Goal: Navigation & Orientation: Find specific page/section

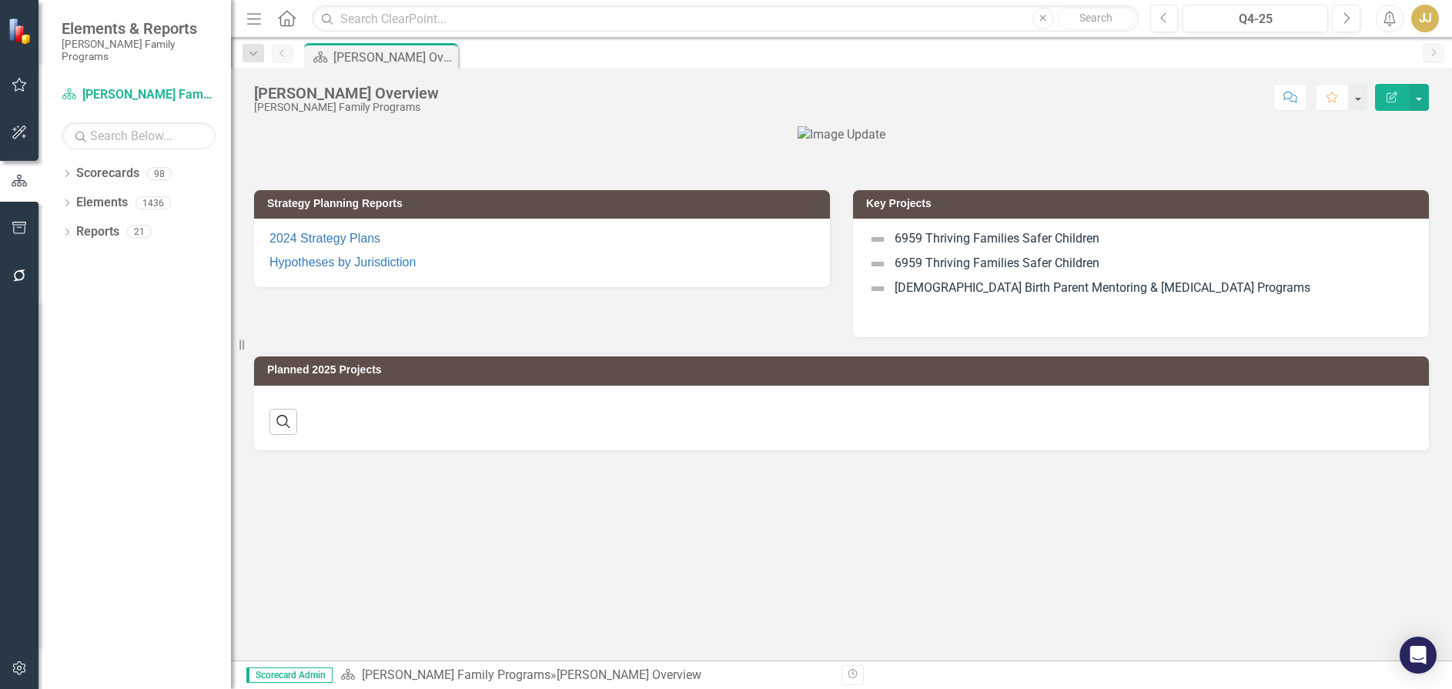
click at [69, 170] on icon at bounding box center [67, 173] width 4 height 7
click at [75, 198] on icon "Dropdown" at bounding box center [75, 202] width 12 height 9
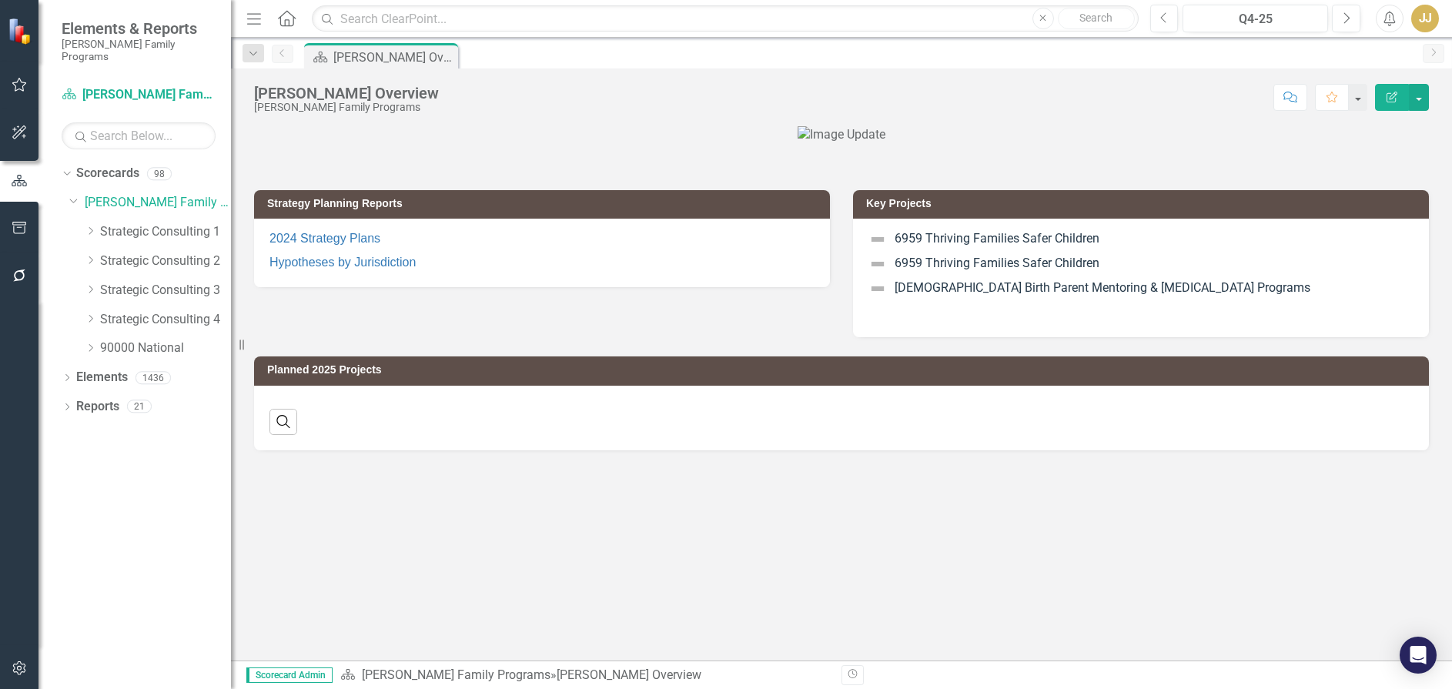
click at [88, 226] on icon "Dropdown" at bounding box center [91, 230] width 12 height 9
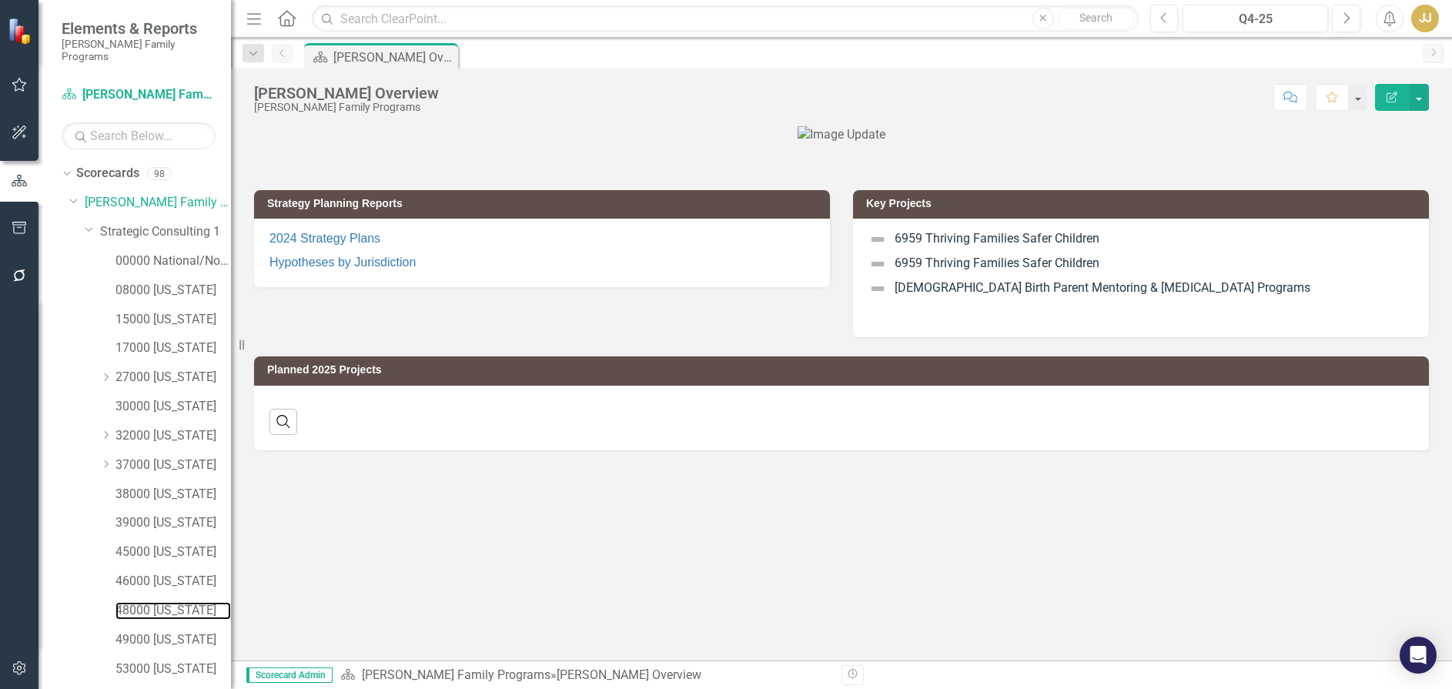
click at [166, 604] on link "48000 [US_STATE]" at bounding box center [172, 611] width 115 height 18
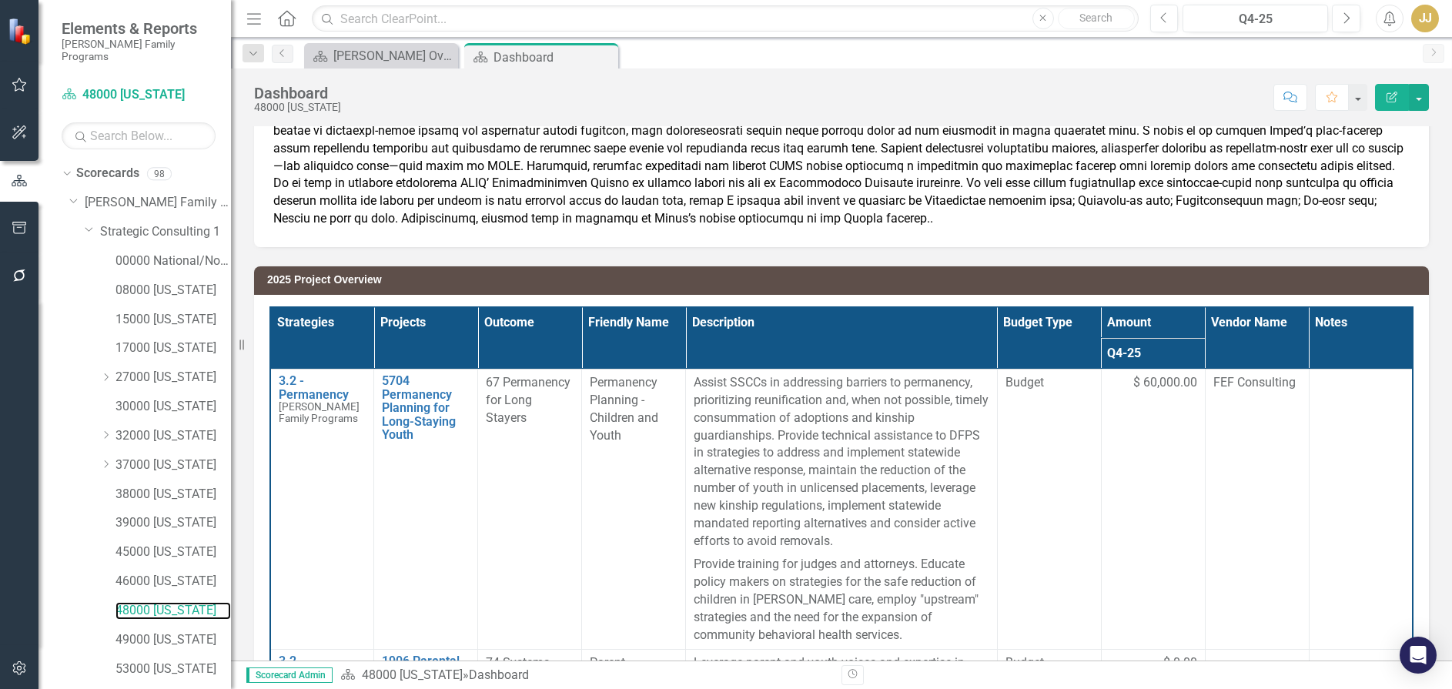
scroll to position [231, 0]
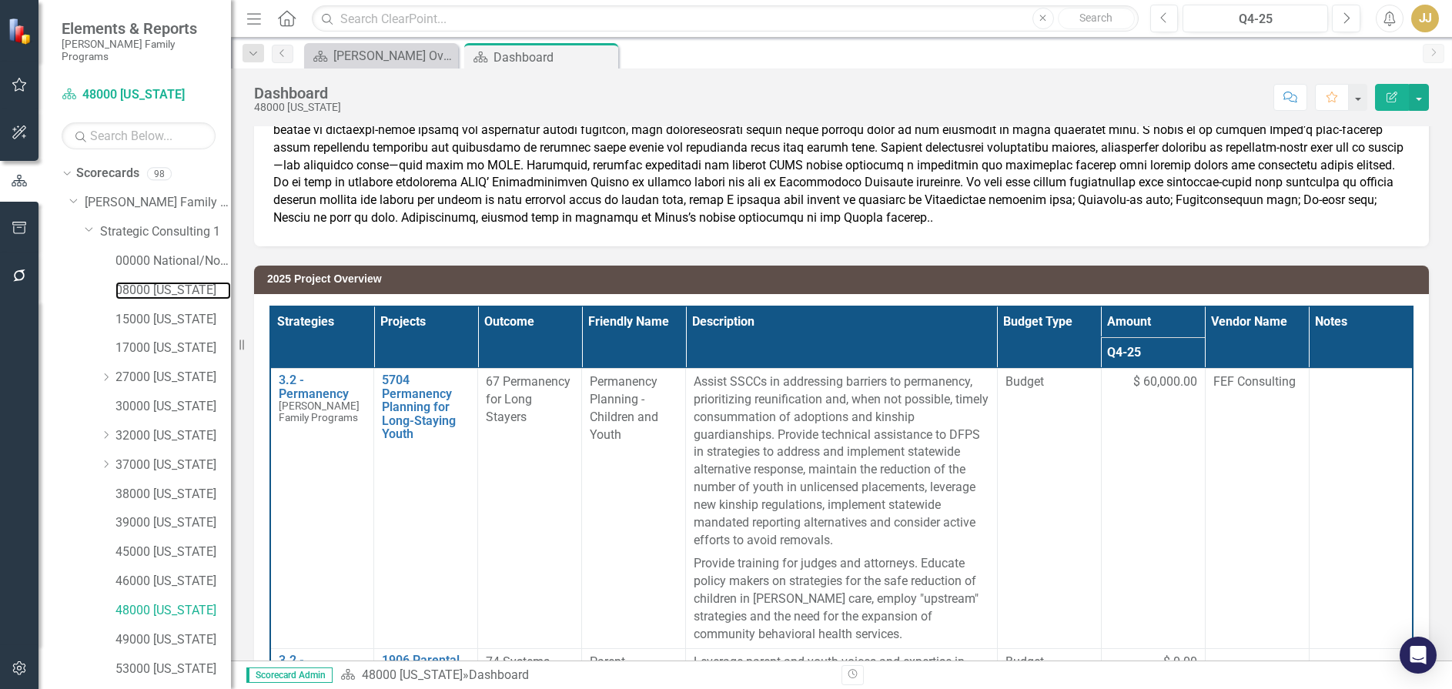
click at [165, 282] on link "08000 [US_STATE]" at bounding box center [172, 291] width 115 height 18
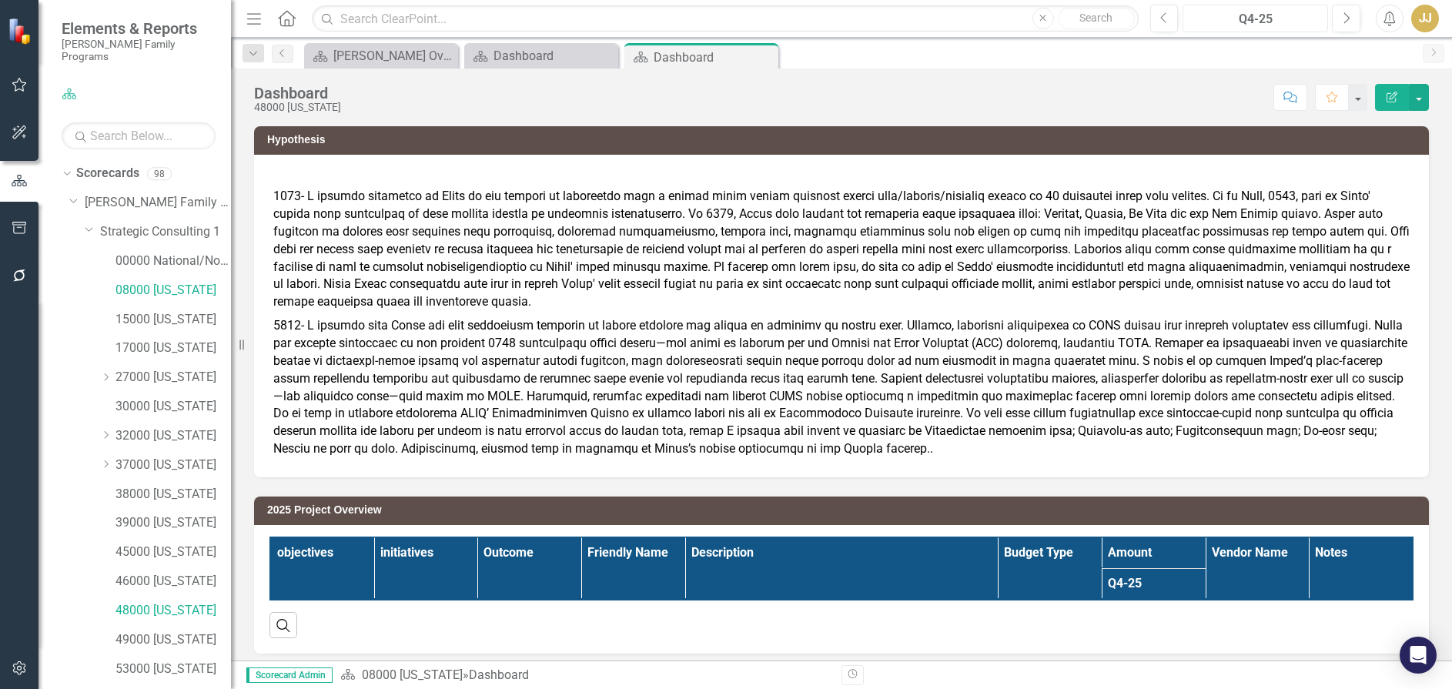
click at [1298, 7] on button "Q4-25" at bounding box center [1254, 19] width 145 height 28
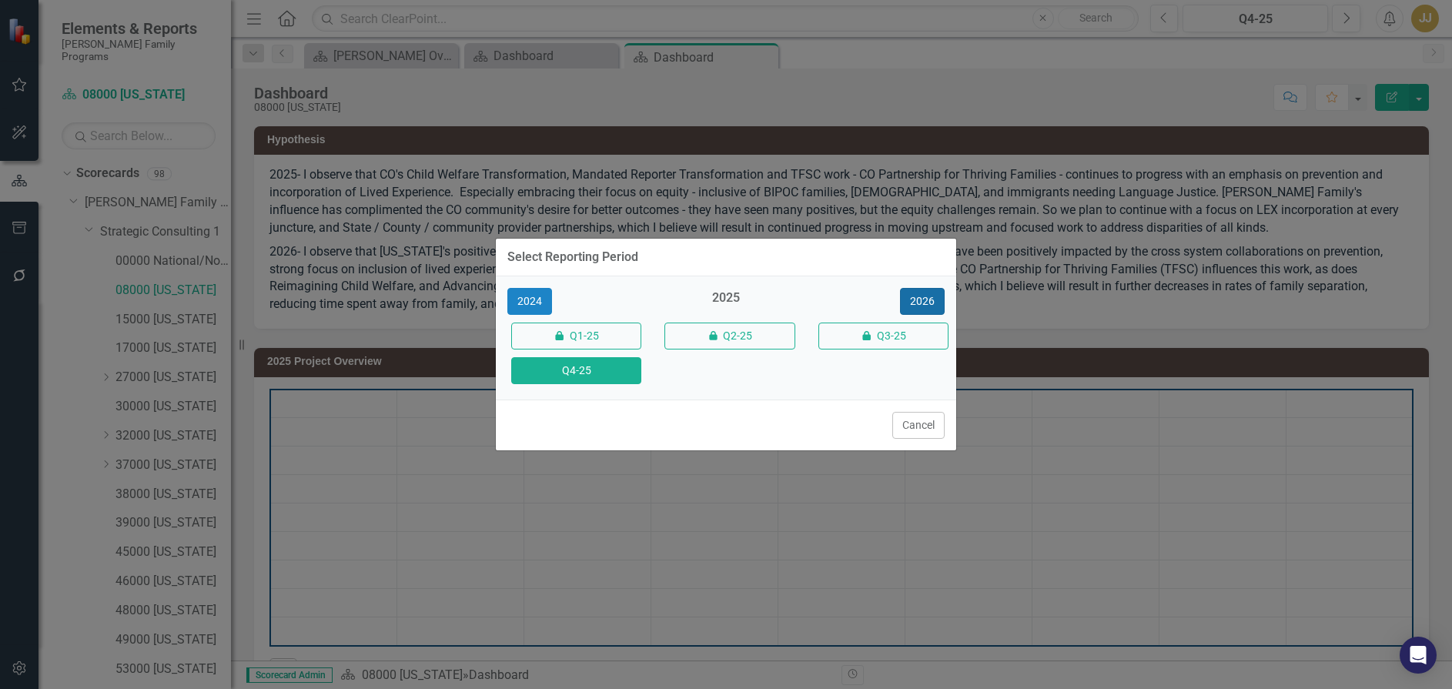
click at [901, 298] on button "2026" at bounding box center [922, 301] width 45 height 27
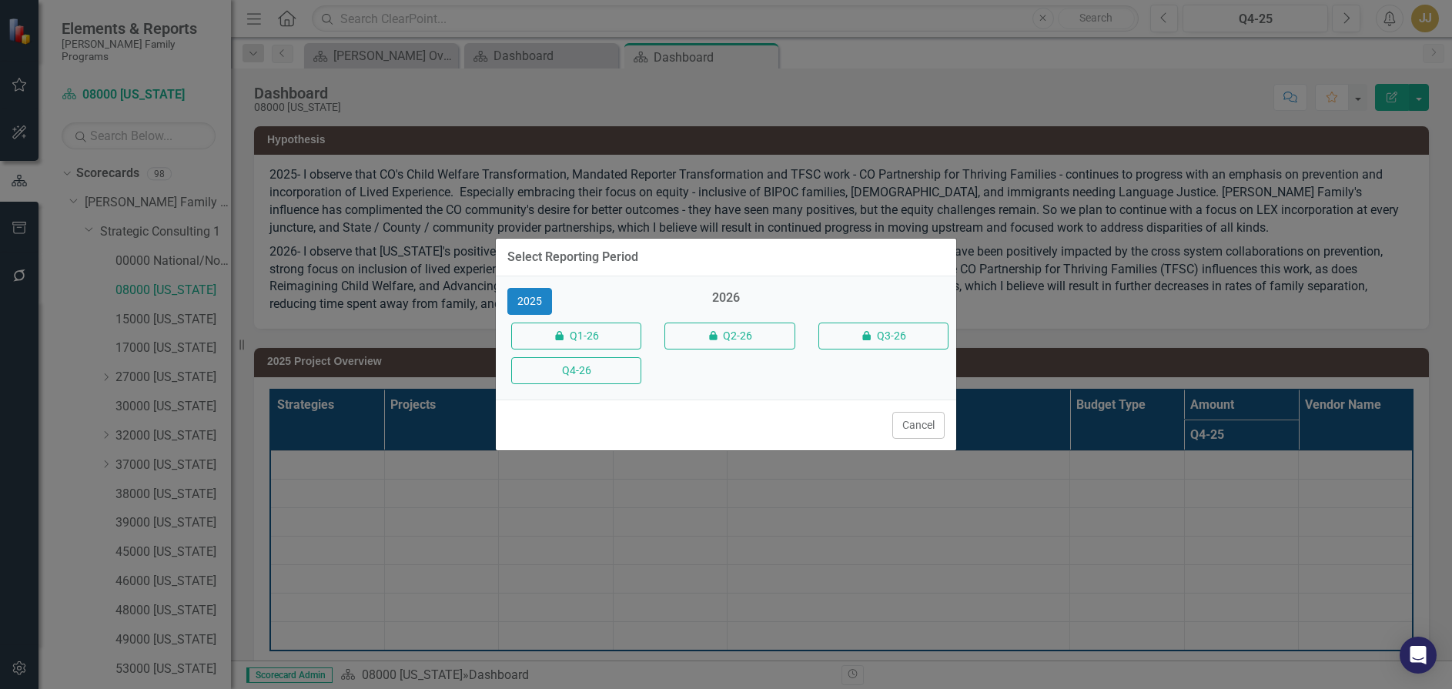
click at [607, 361] on button "Q4-26" at bounding box center [576, 370] width 130 height 27
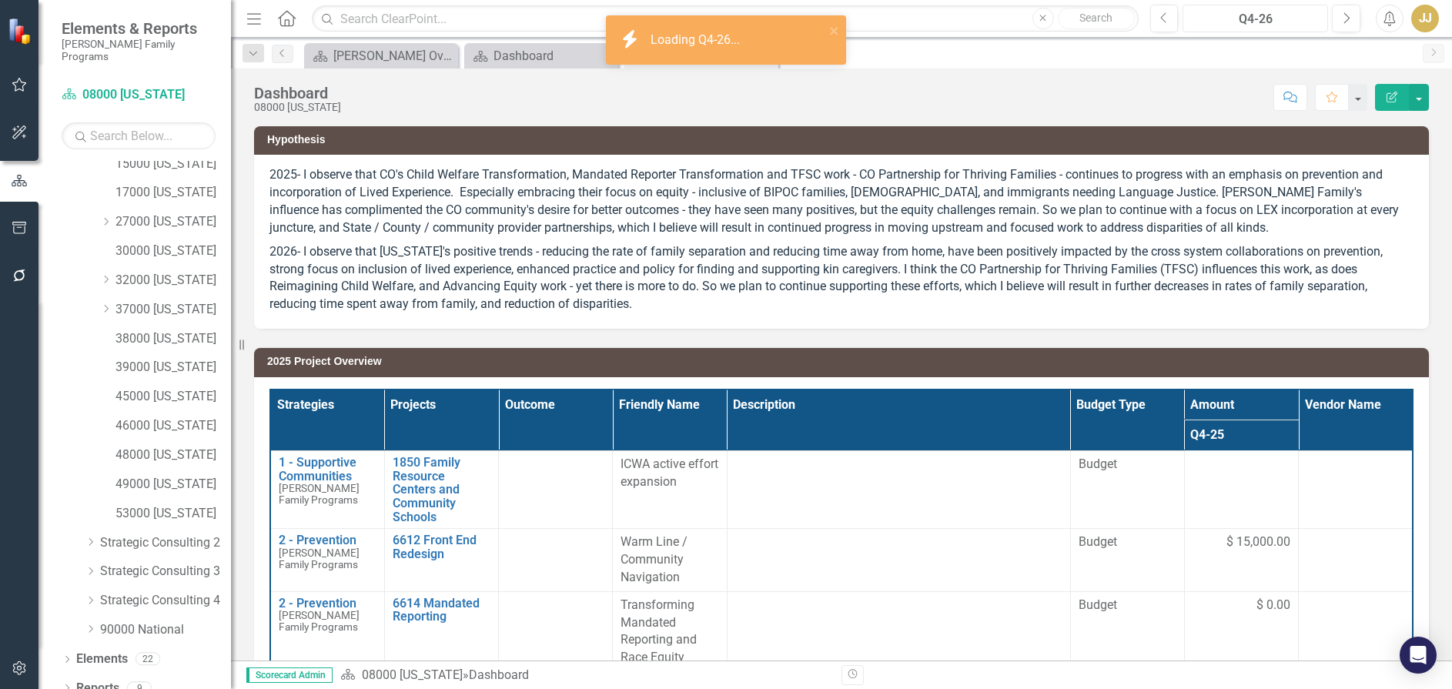
scroll to position [159, 0]
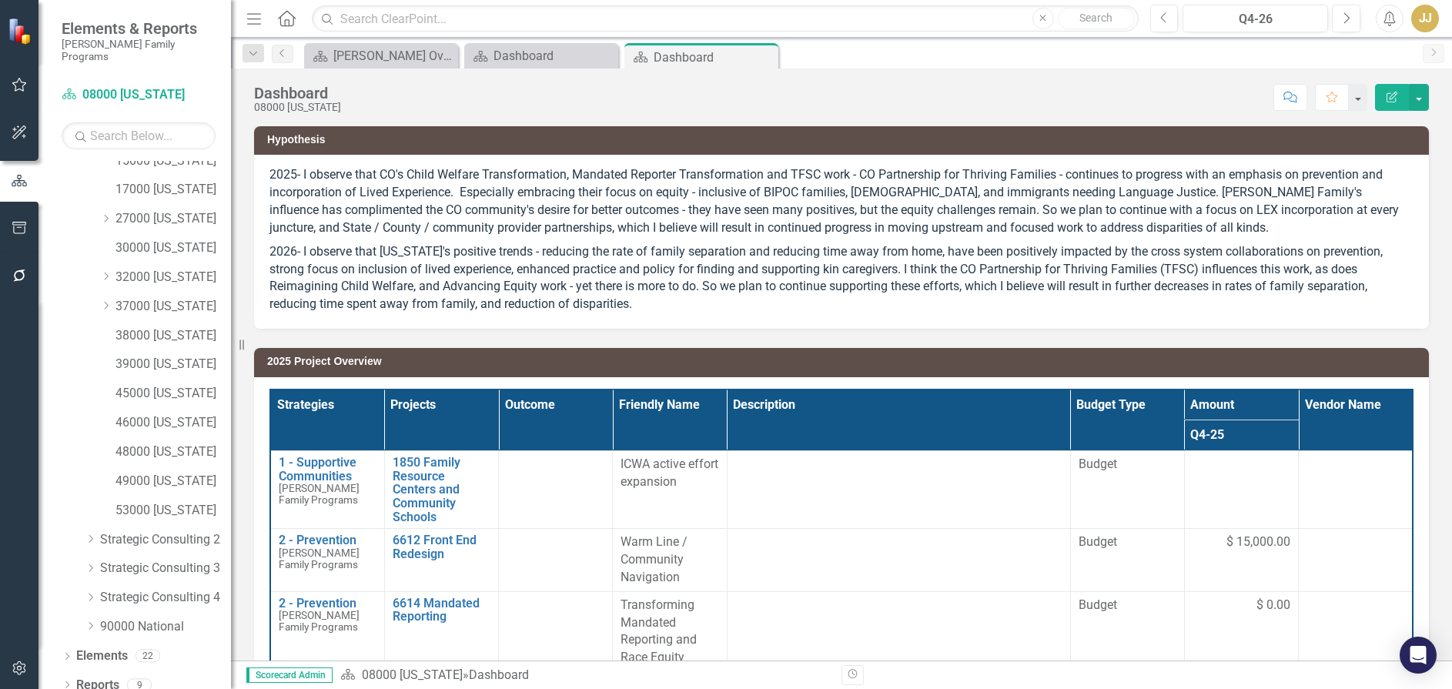
click at [68, 681] on icon at bounding box center [67, 684] width 4 height 7
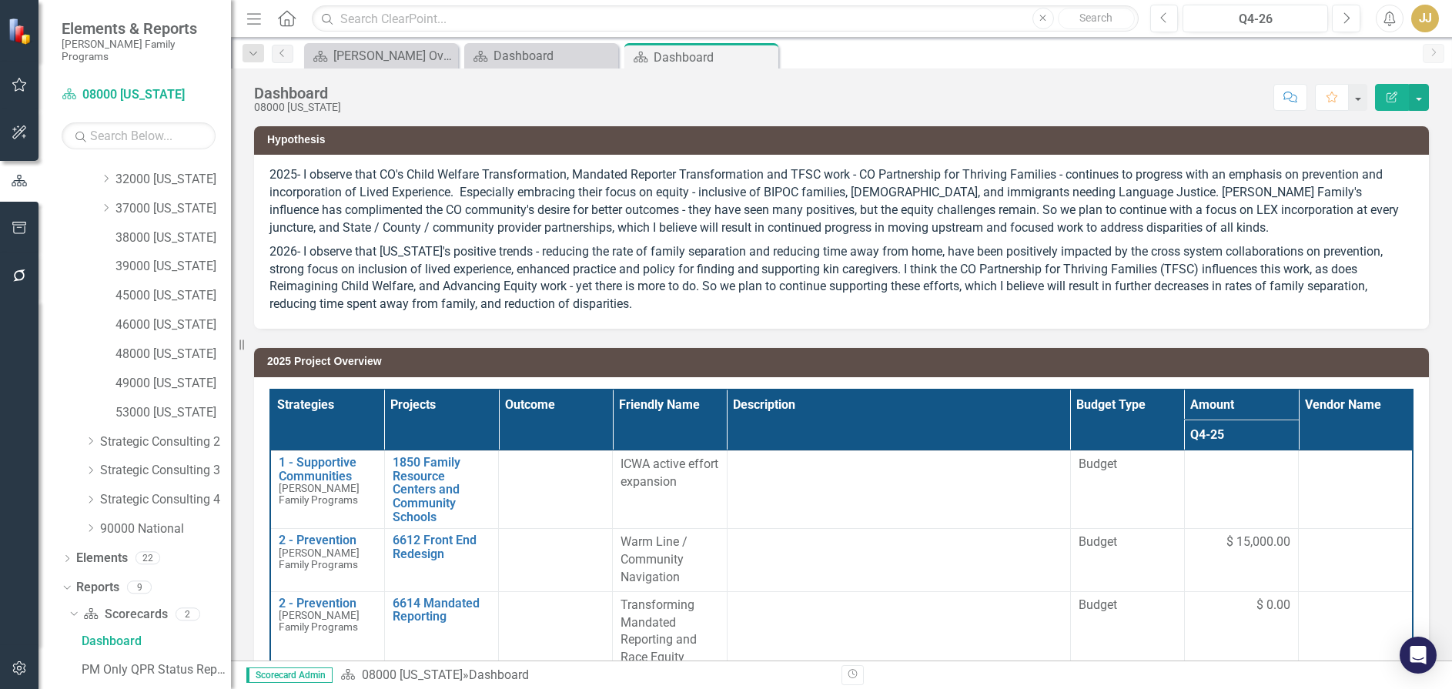
scroll to position [351, 0]
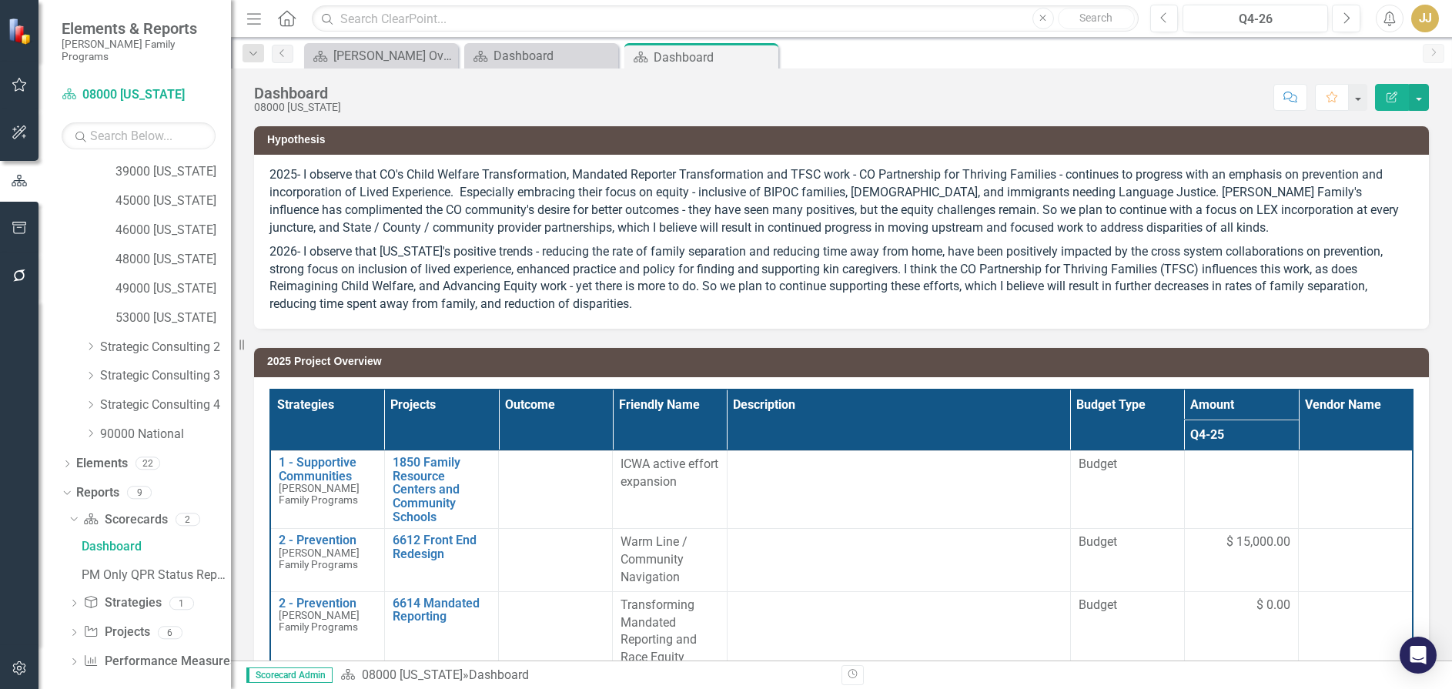
click at [80, 626] on div "Dropdown Project Projects 6" at bounding box center [150, 634] width 162 height 29
click at [75, 630] on icon "Dropdown" at bounding box center [74, 634] width 11 height 8
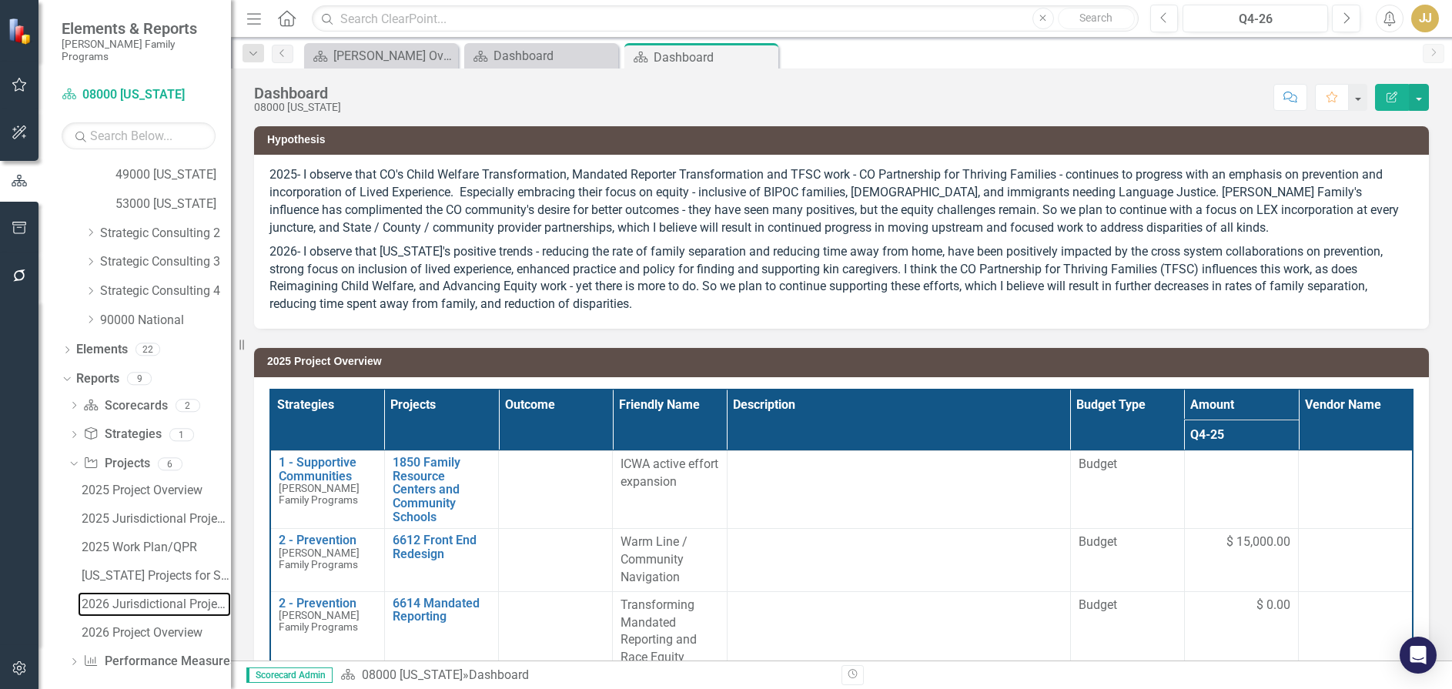
click at [145, 597] on div "2026 Jurisdictional Projects Assessment" at bounding box center [156, 604] width 149 height 14
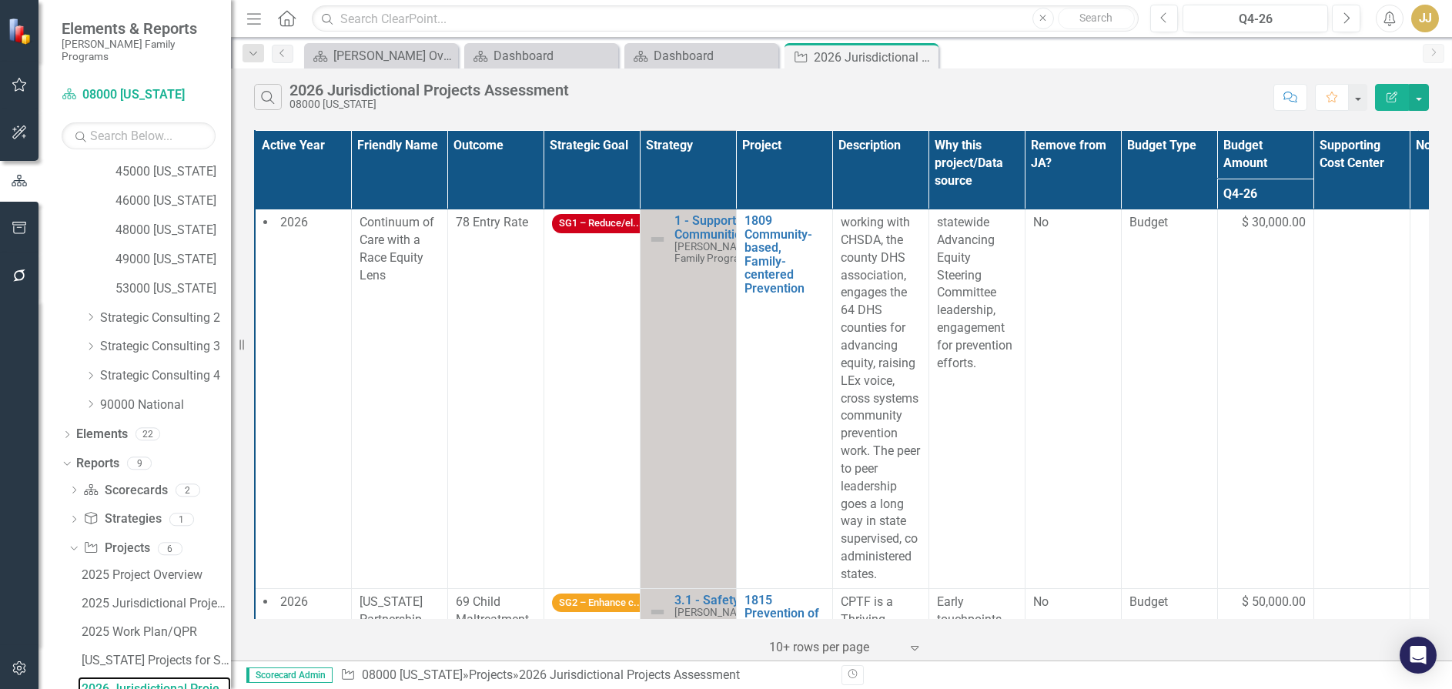
scroll to position [539, 0]
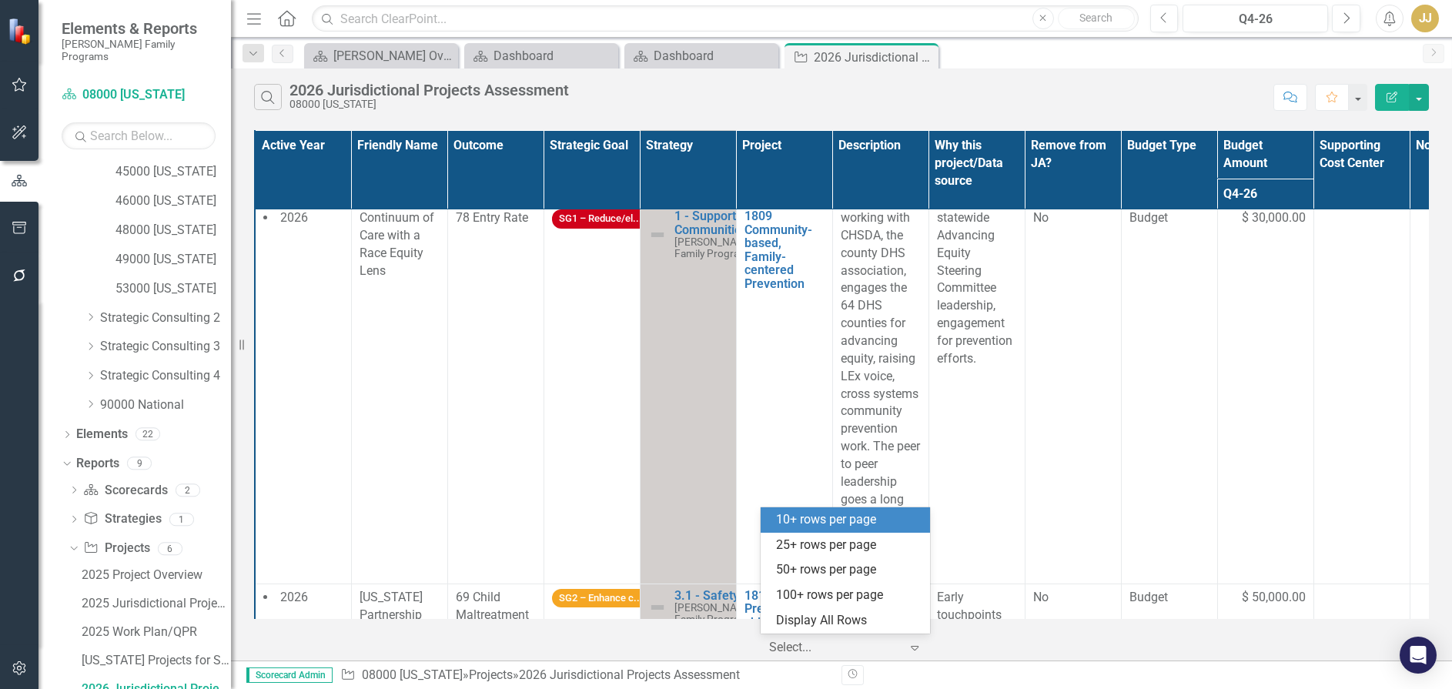
click at [877, 648] on div at bounding box center [834, 647] width 131 height 21
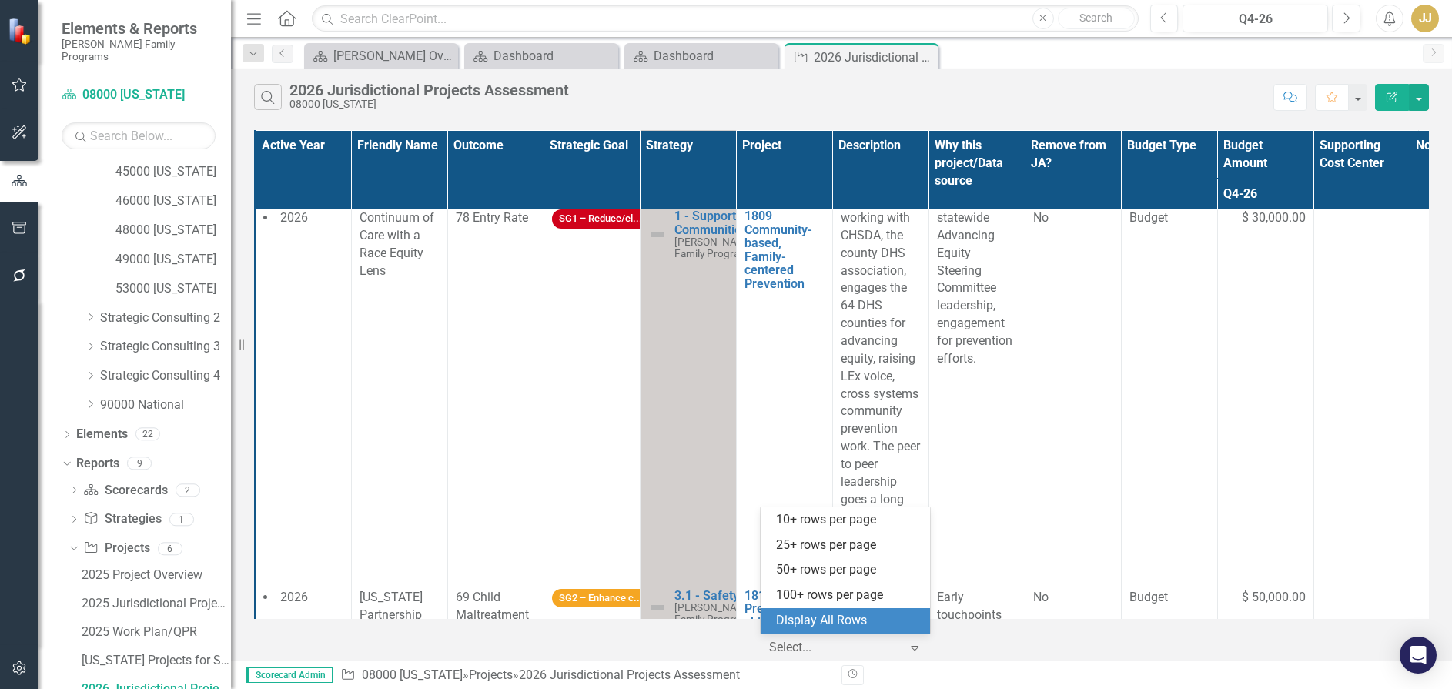
click at [865, 623] on div "Display All Rows" at bounding box center [848, 621] width 145 height 18
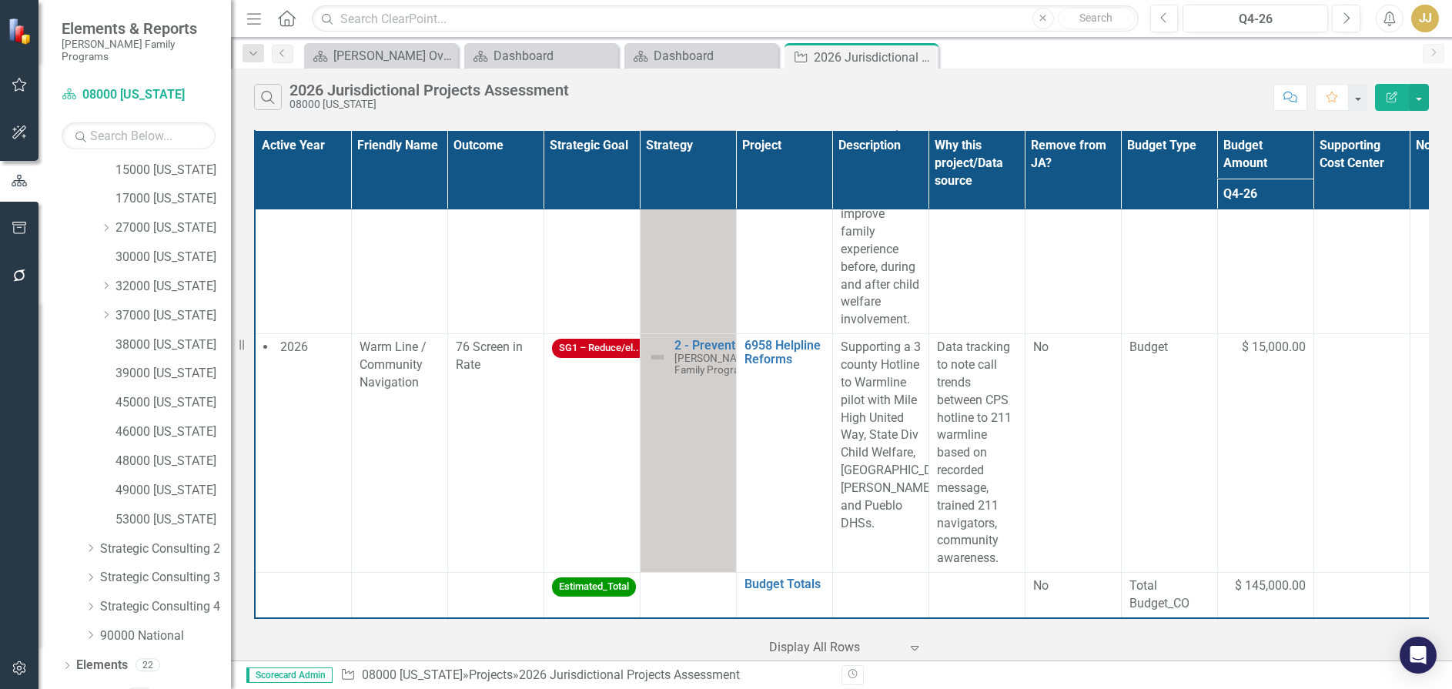
scroll to position [0, 0]
click at [102, 373] on icon "Dropdown" at bounding box center [106, 377] width 12 height 9
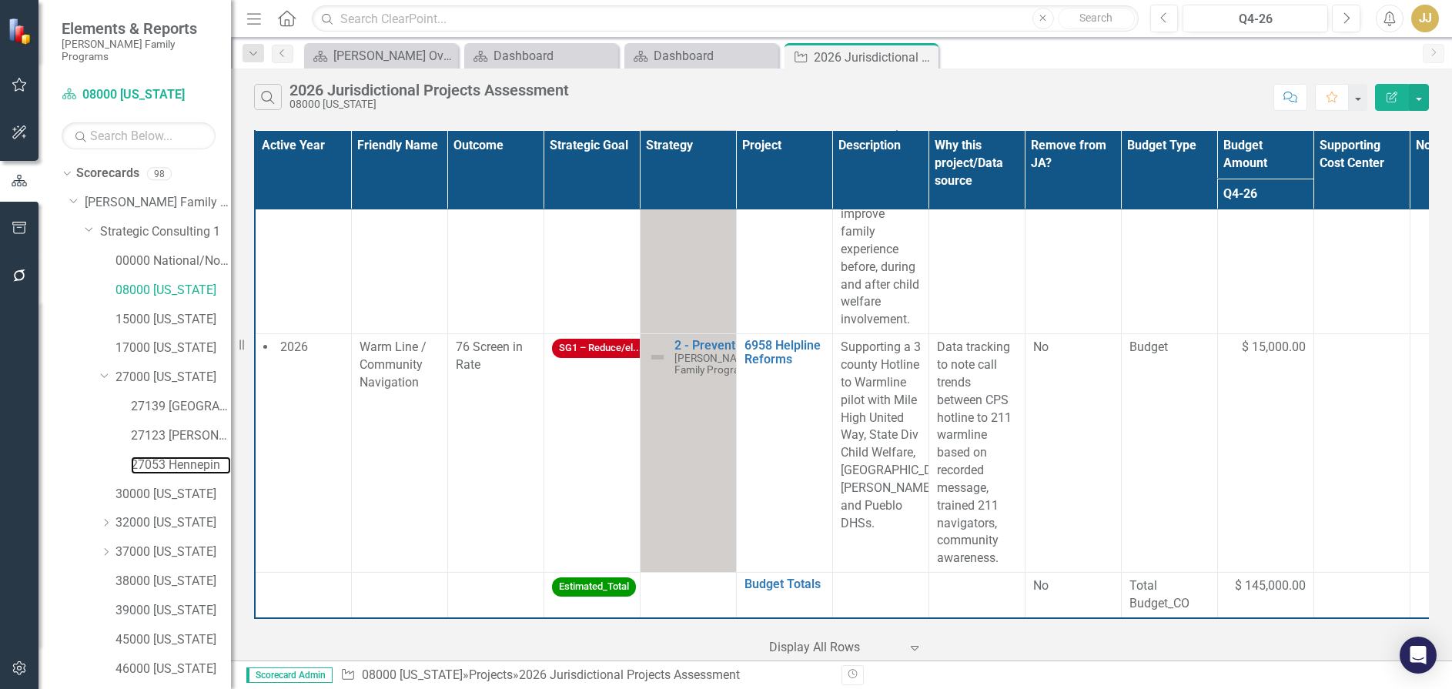
click at [176, 456] on link "27053 Hennepin" at bounding box center [181, 465] width 100 height 18
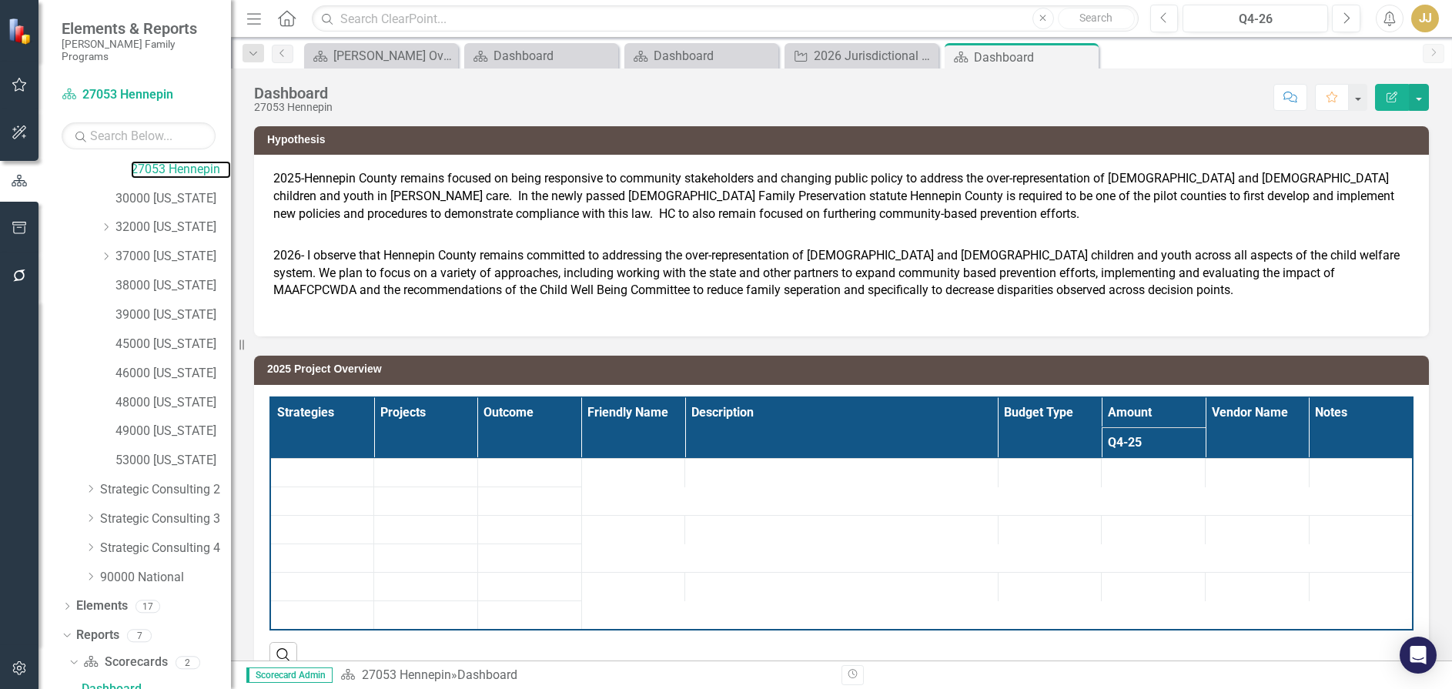
scroll to position [438, 0]
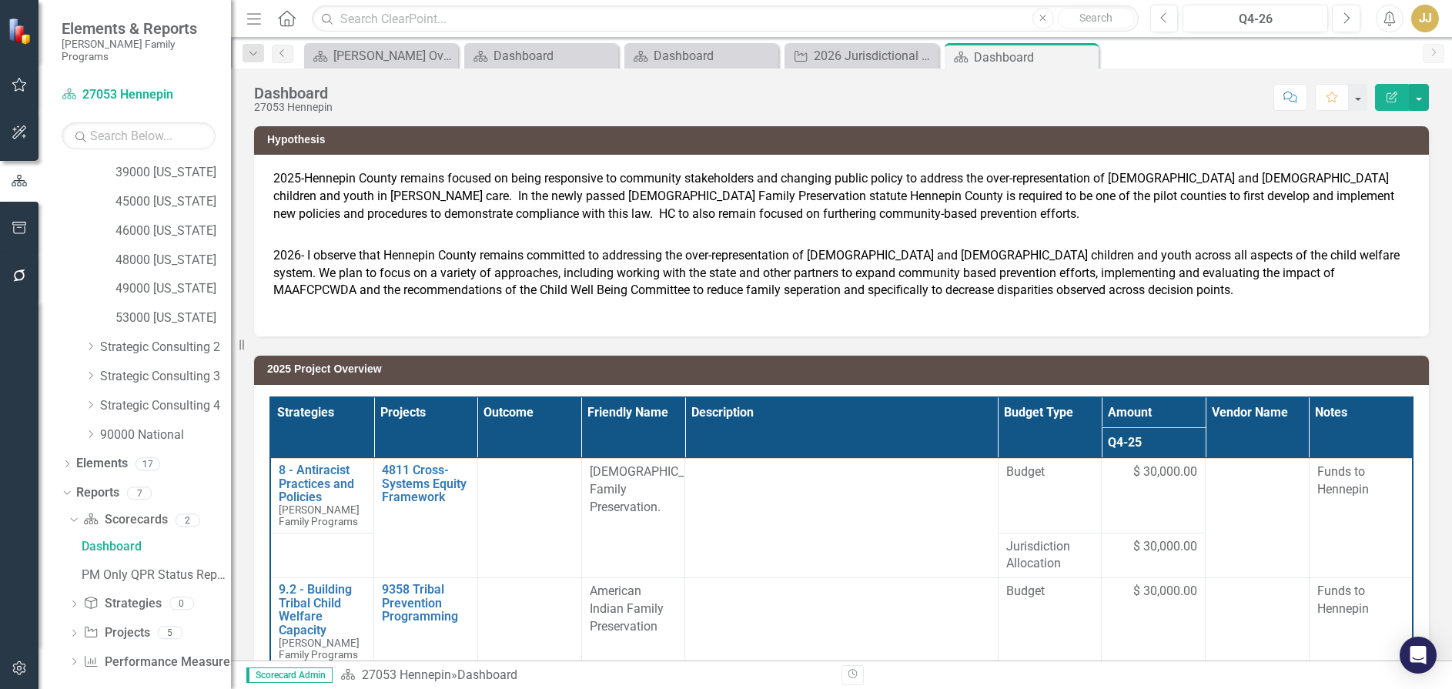
click at [79, 659] on icon "Dropdown" at bounding box center [74, 663] width 11 height 8
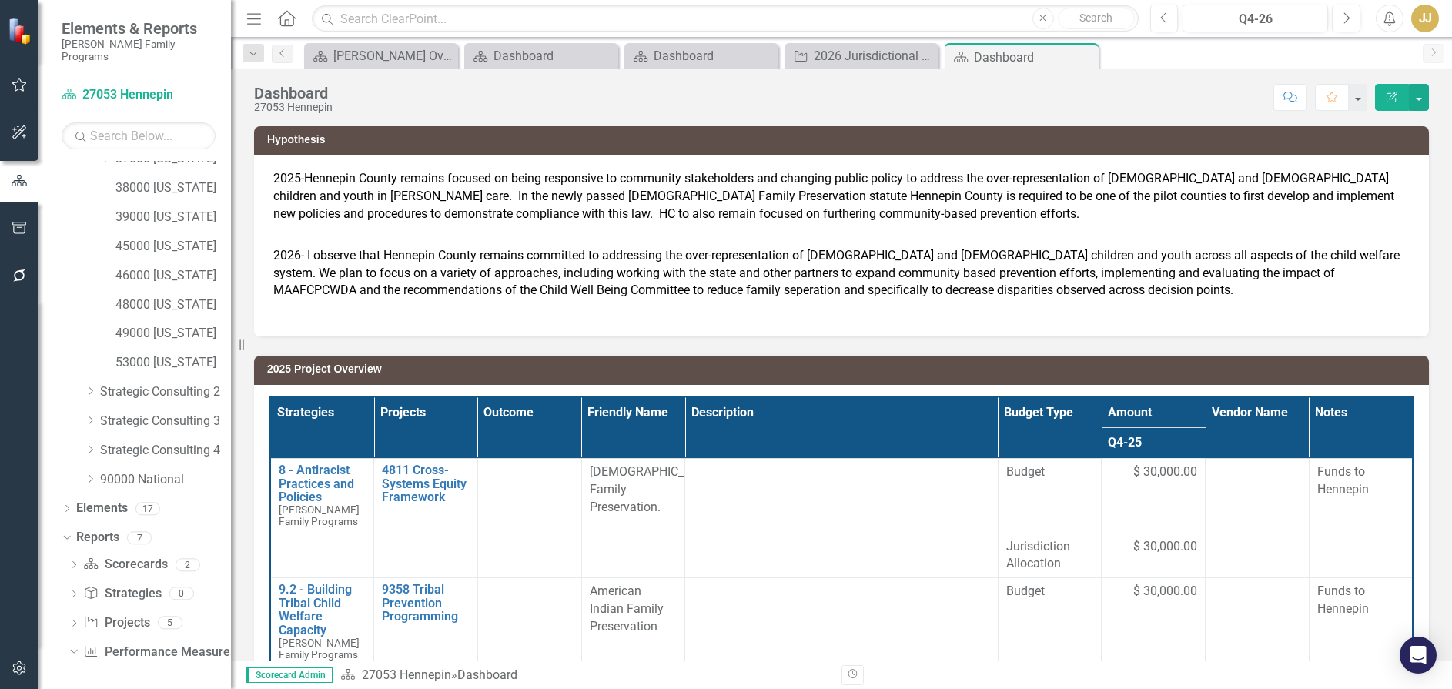
scroll to position [381, 0]
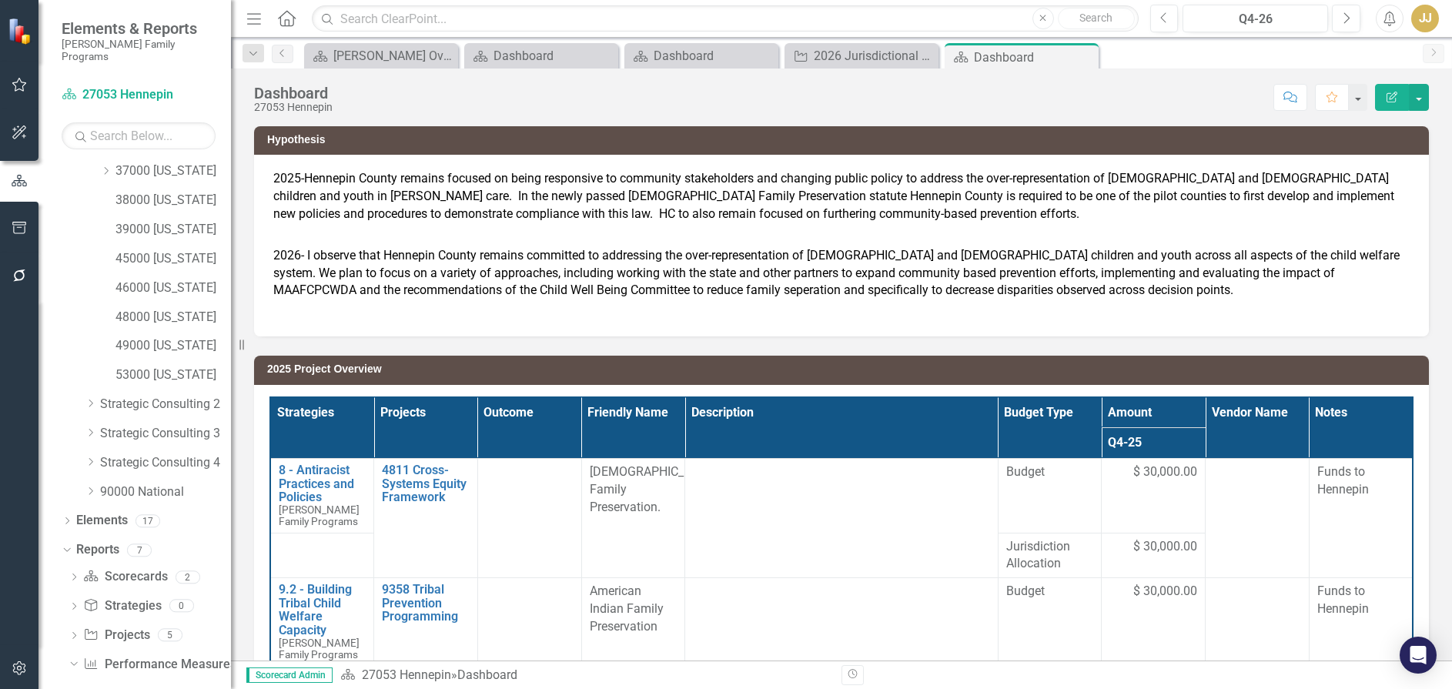
click at [75, 633] on icon "Dropdown" at bounding box center [74, 637] width 11 height 8
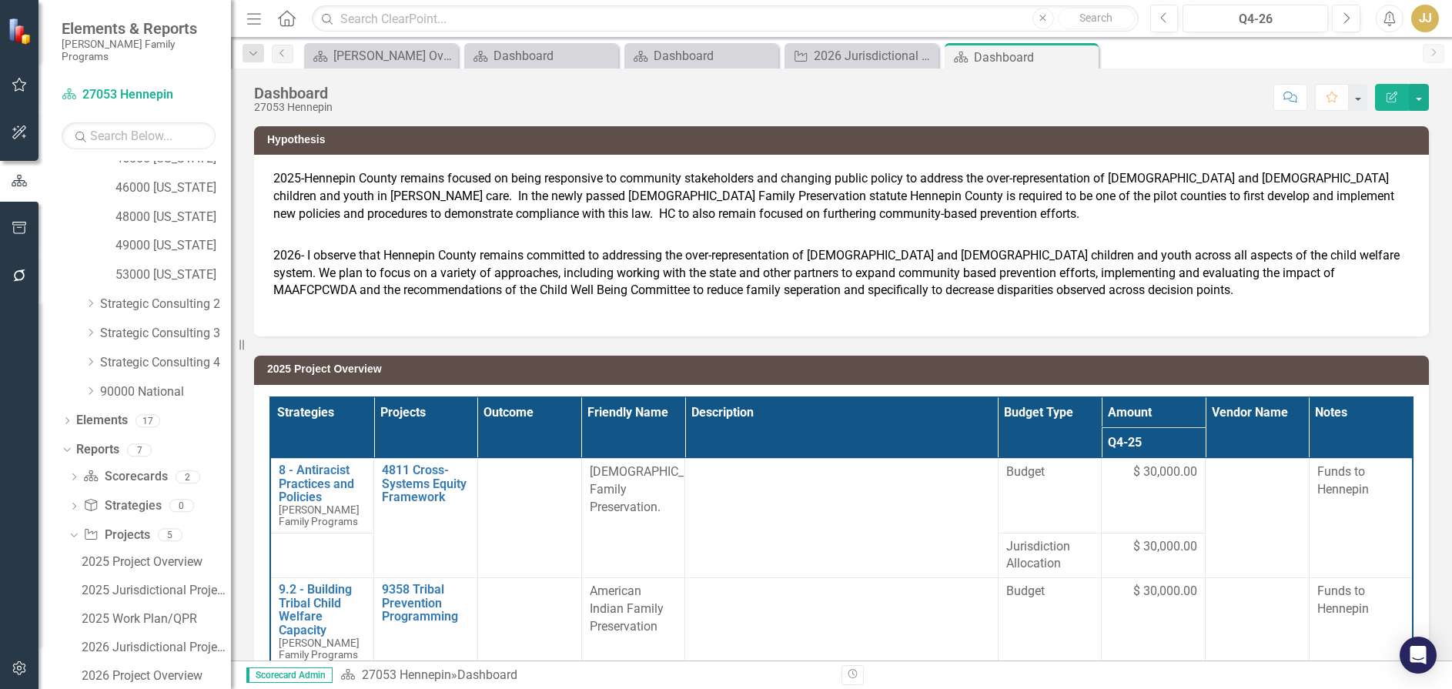
scroll to position [523, 0]
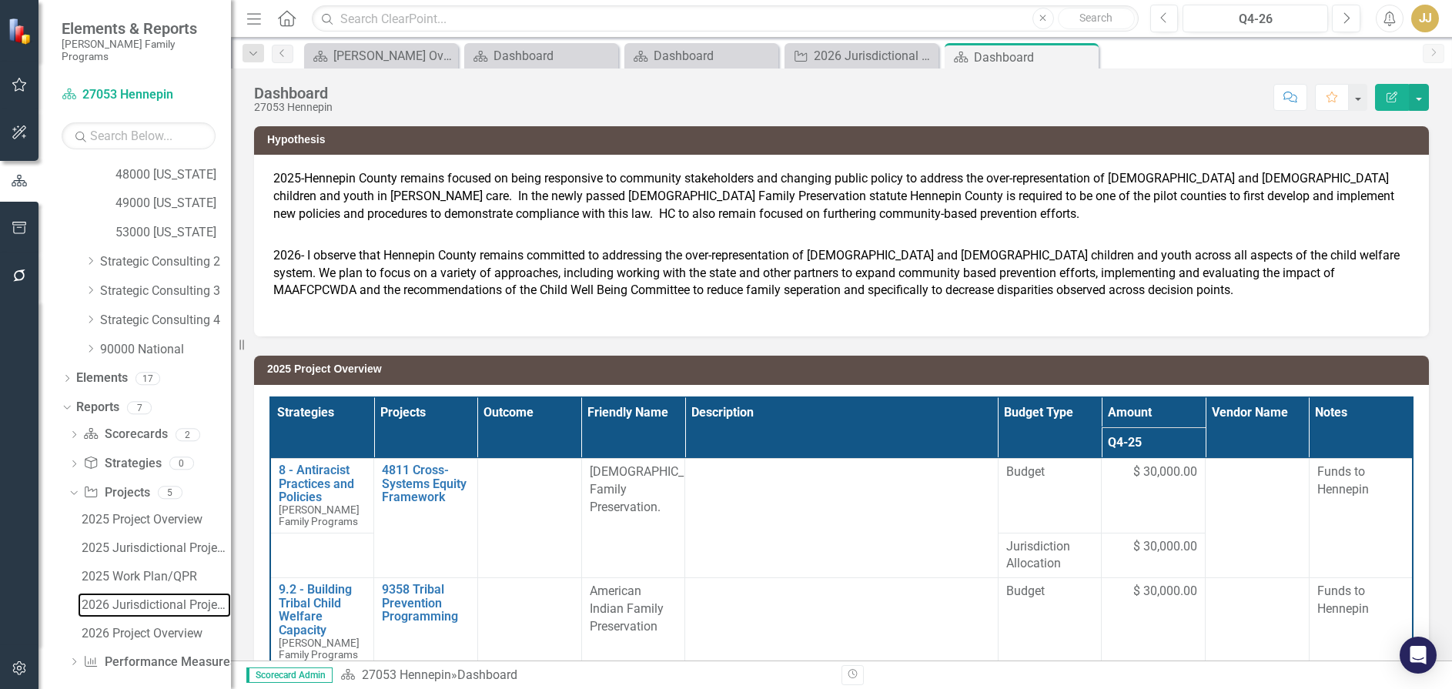
click at [174, 598] on div "2026 Jurisdictional Projects Assessment" at bounding box center [156, 605] width 149 height 14
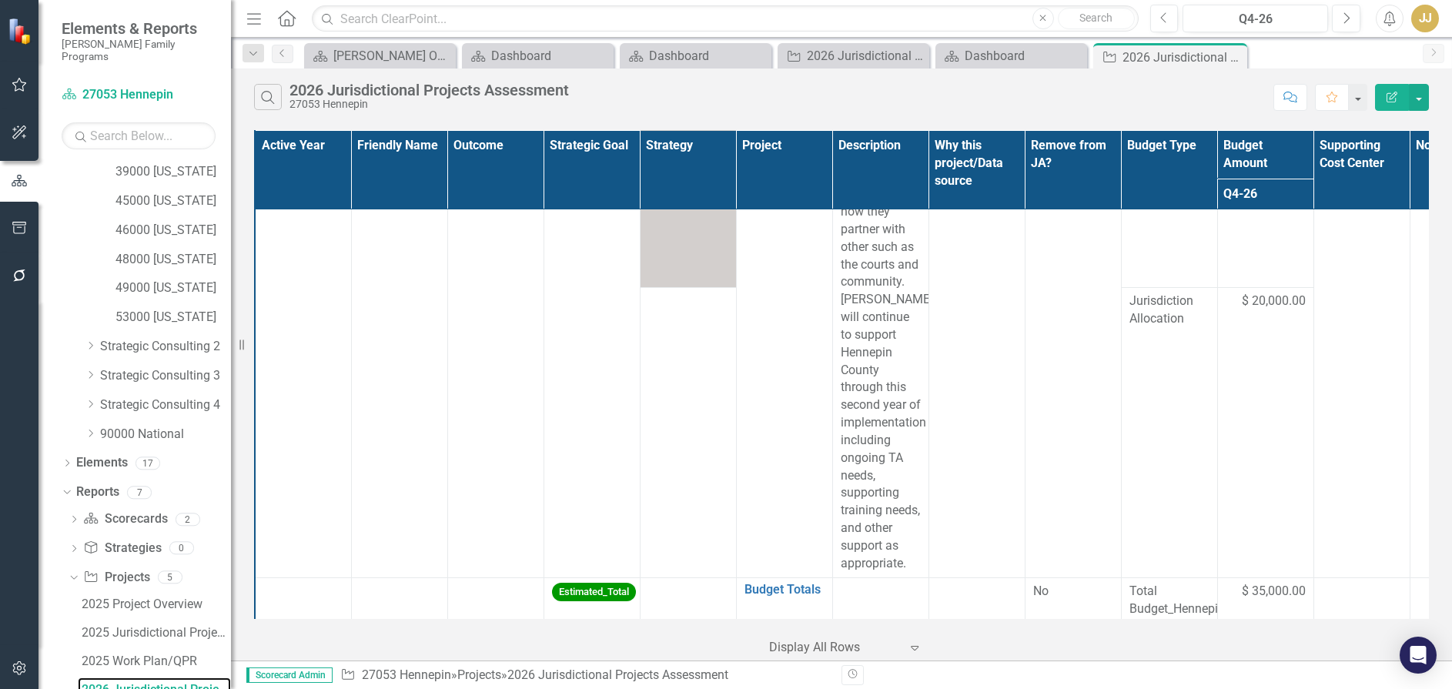
scroll to position [2666, 0]
